Goal: Task Accomplishment & Management: Complete application form

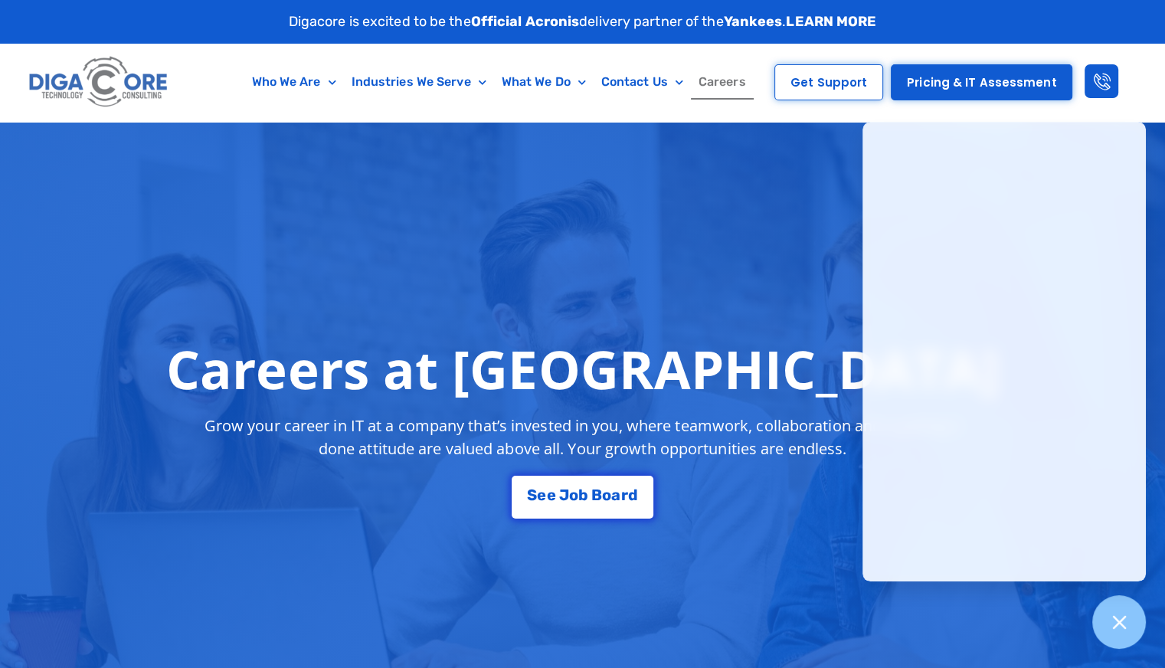
click at [741, 93] on link "Careers" at bounding box center [722, 81] width 63 height 35
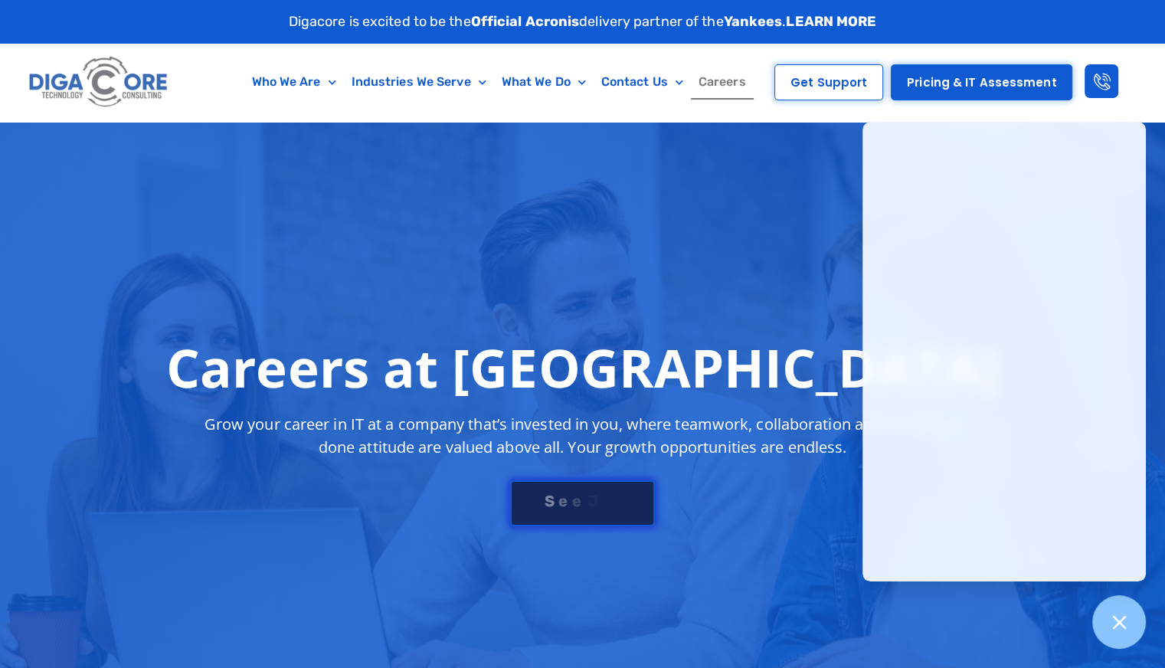
click at [576, 505] on div "S e e J [PERSON_NAME]" at bounding box center [582, 500] width 110 height 15
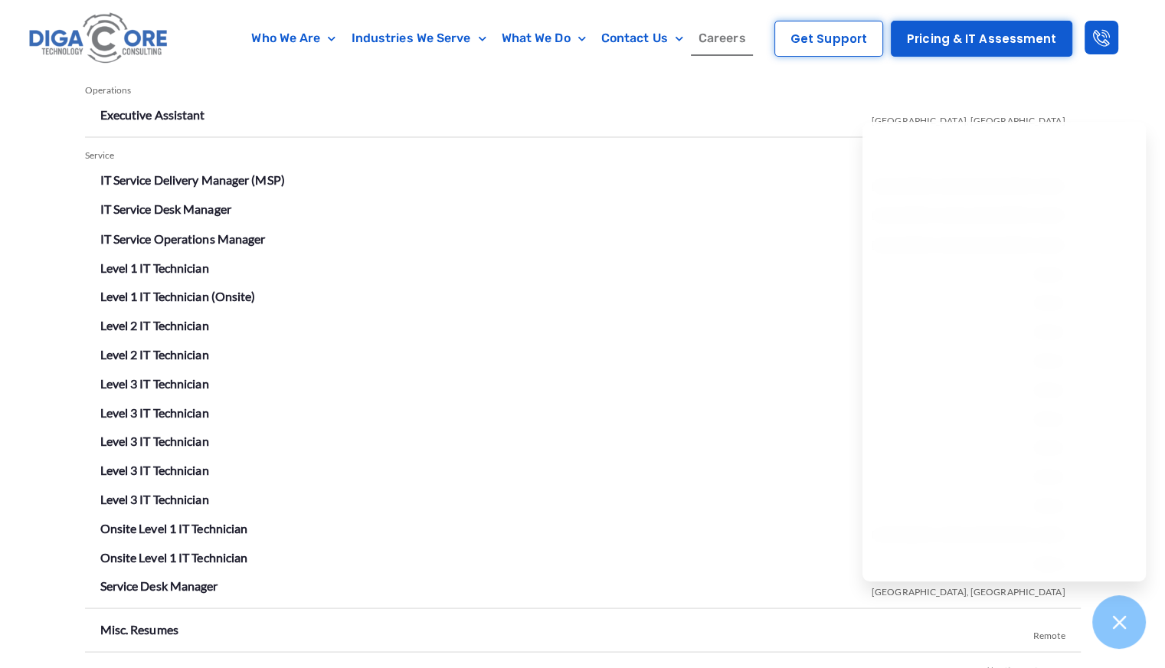
scroll to position [2680, 0]
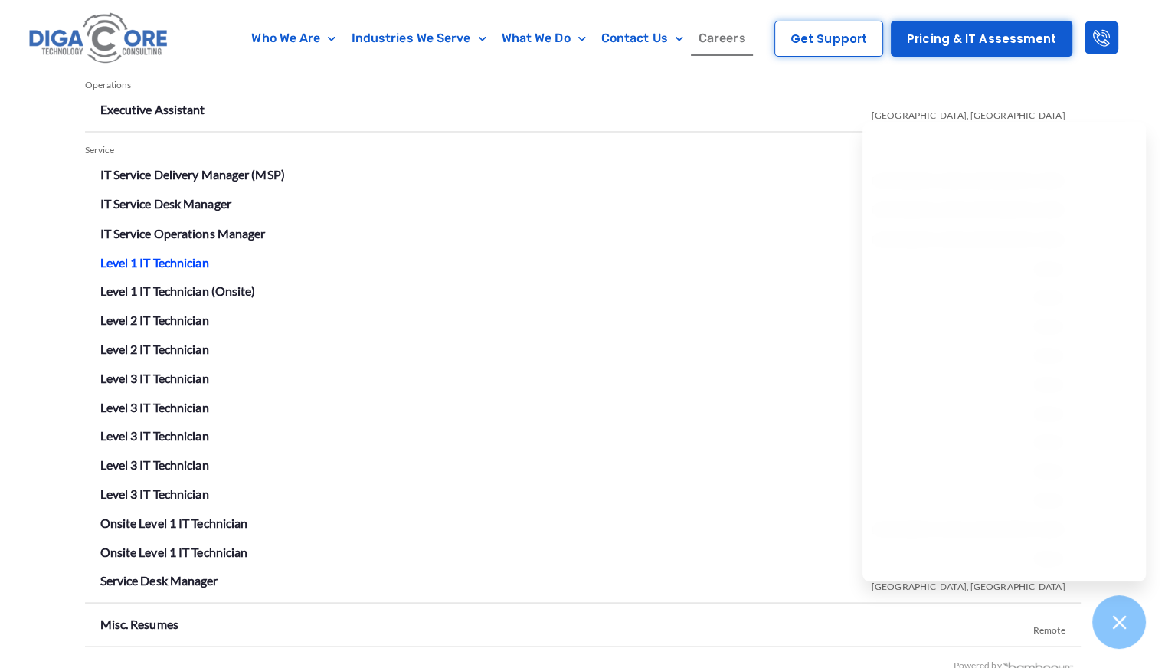
click at [163, 258] on link "Level 1 IT Technician" at bounding box center [154, 261] width 109 height 15
